Goal: Register for event/course

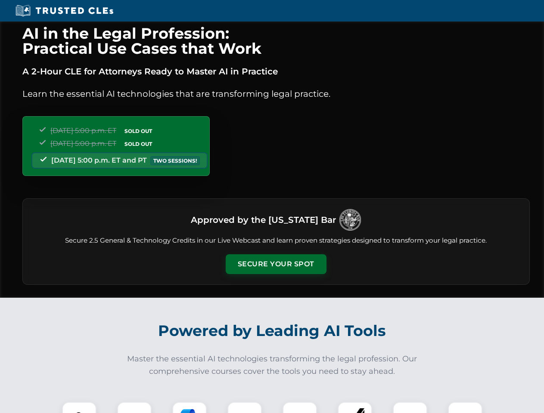
click at [275, 264] on button "Secure Your Spot" at bounding box center [275, 264] width 101 height 20
click at [79, 408] on img at bounding box center [79, 419] width 25 height 25
click at [134, 408] on div at bounding box center [134, 419] width 34 height 34
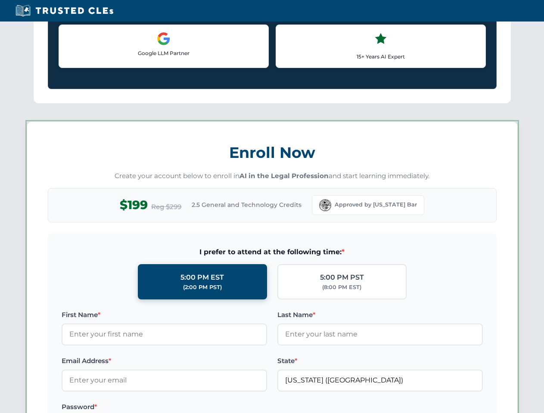
click at [244, 408] on label "Password *" at bounding box center [164, 407] width 205 height 10
